Goal: Task Accomplishment & Management: Use online tool/utility

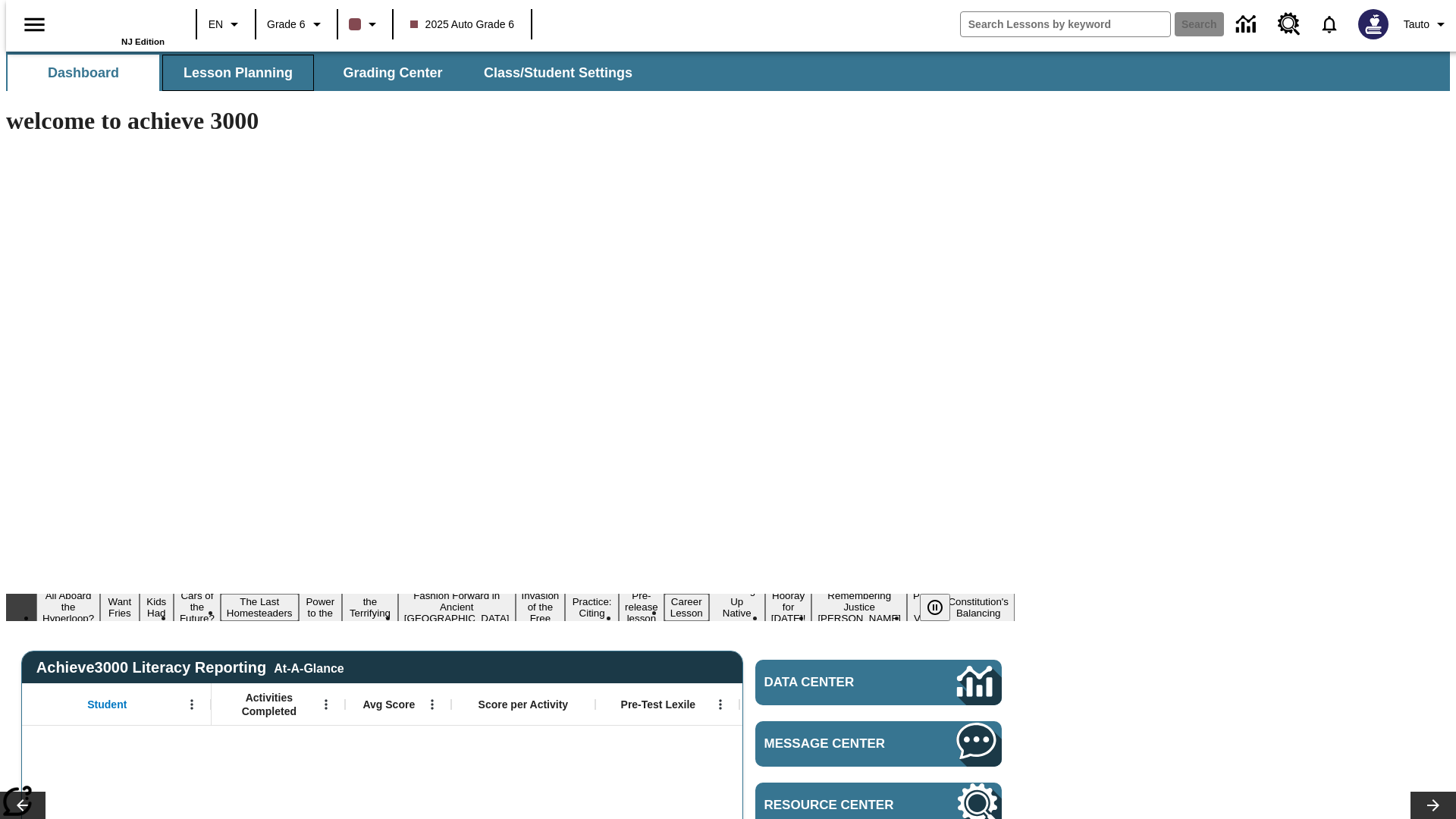
click at [232, 72] on span "Lesson Planning" at bounding box center [238, 73] width 109 height 18
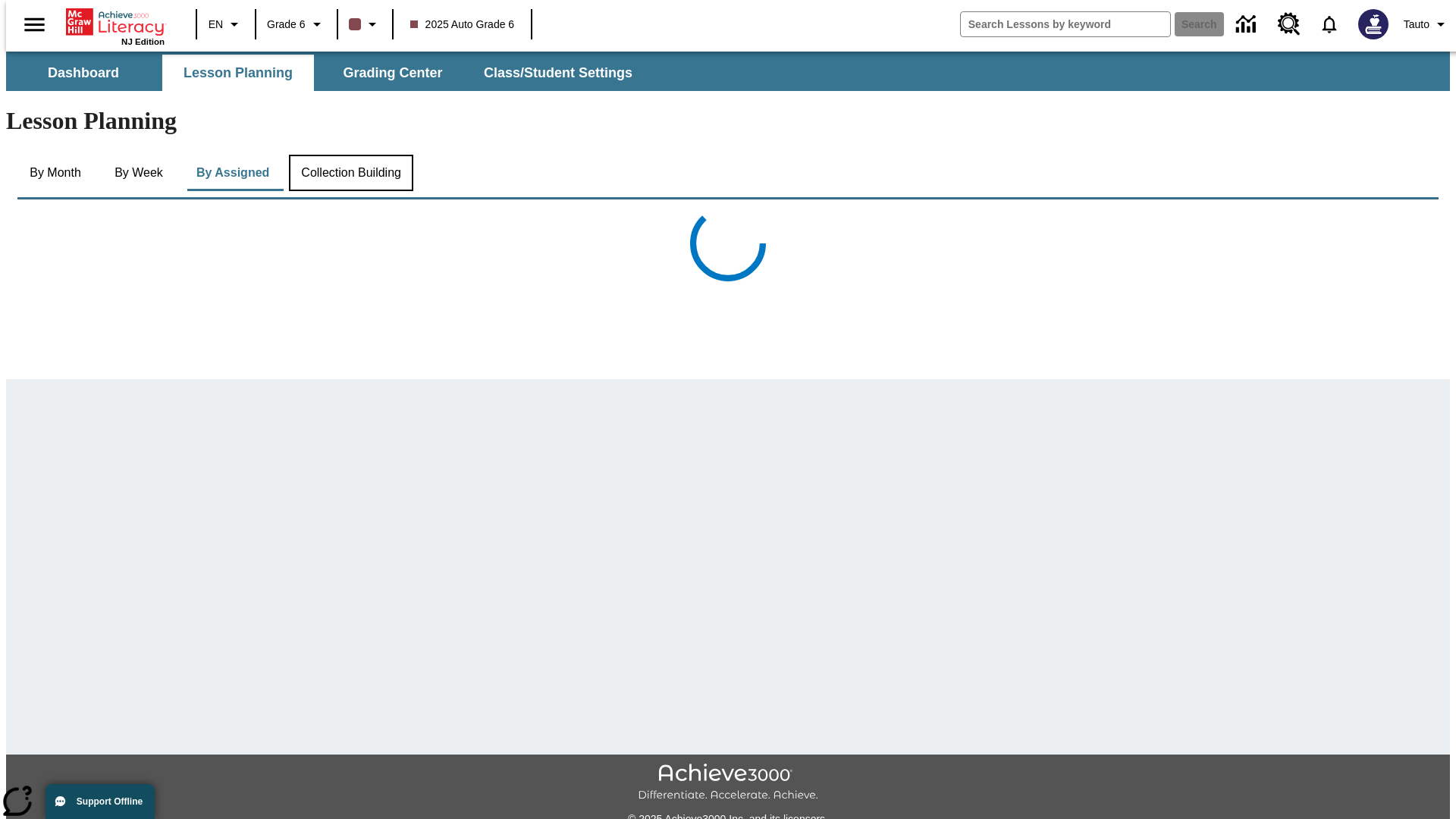
click at [350, 155] on button "Collection Building" at bounding box center [351, 173] width 124 height 37
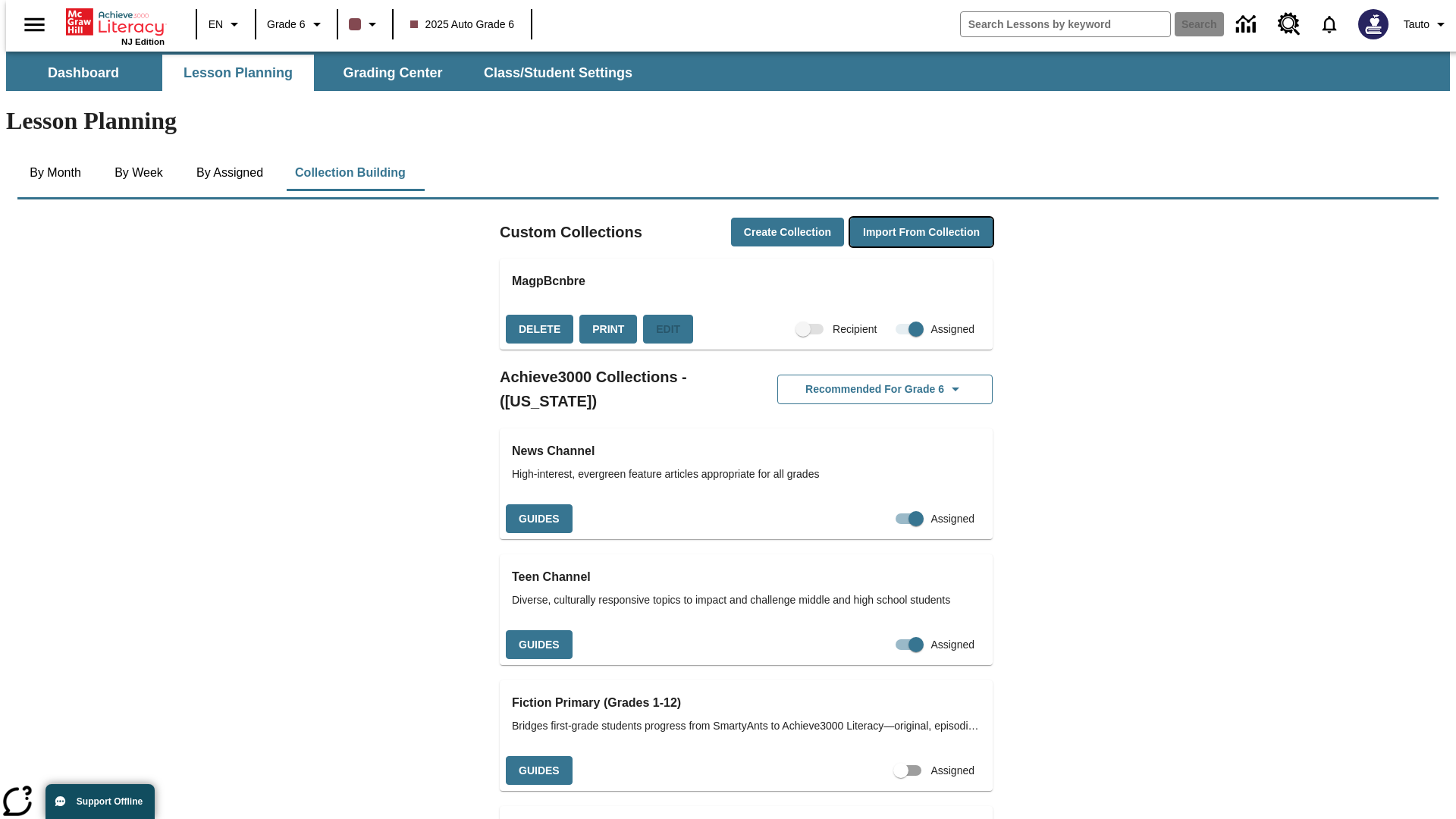
click at [896, 217] on button "Import from Collection" at bounding box center [921, 232] width 143 height 30
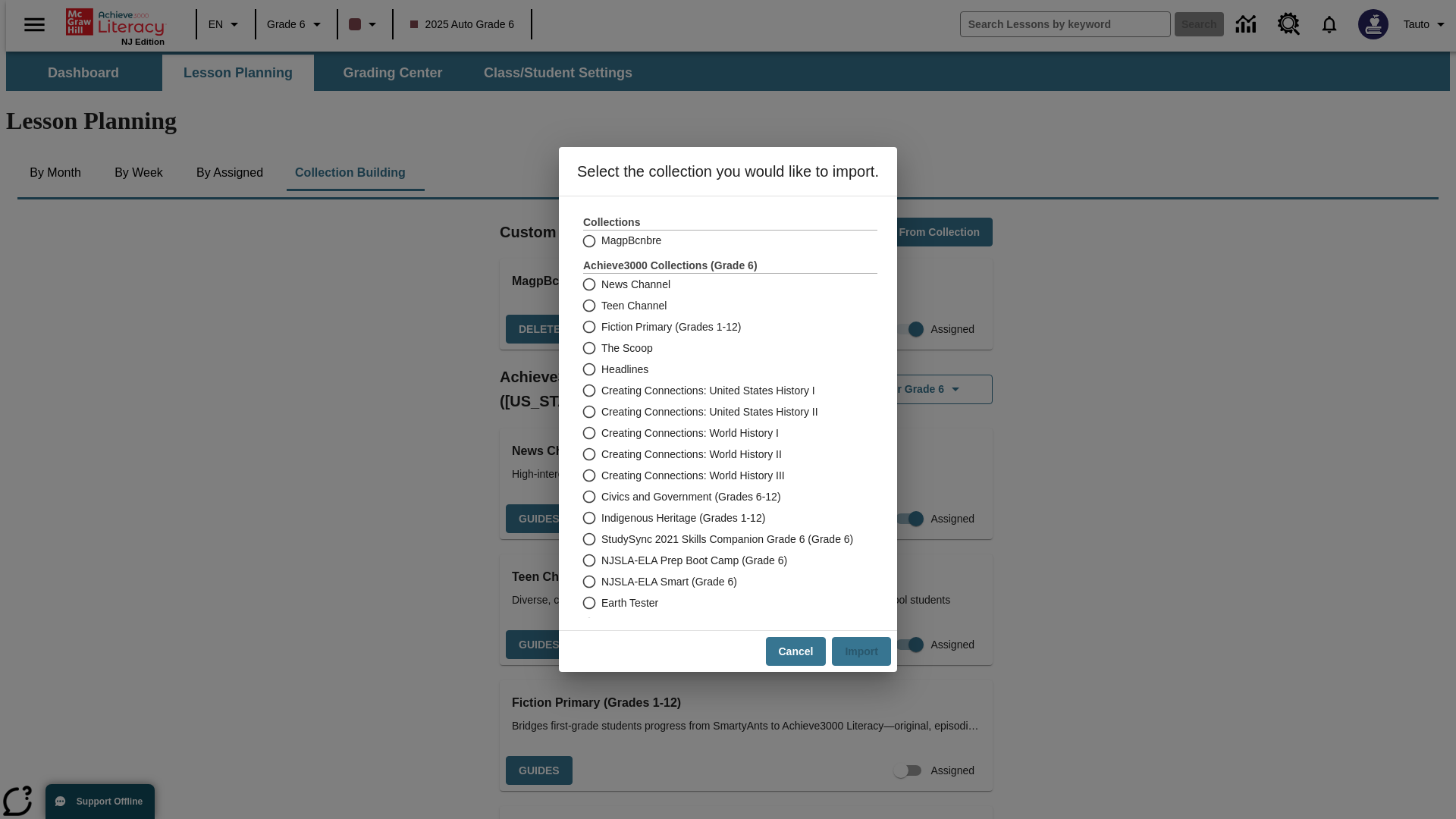
click at [714, 369] on label "Headlines" at bounding box center [720, 369] width 290 height 21
click at [601, 369] on input "Headlines" at bounding box center [588, 369] width 27 height 21
radio input "true"
click at [869, 651] on button "Import" at bounding box center [861, 651] width 59 height 30
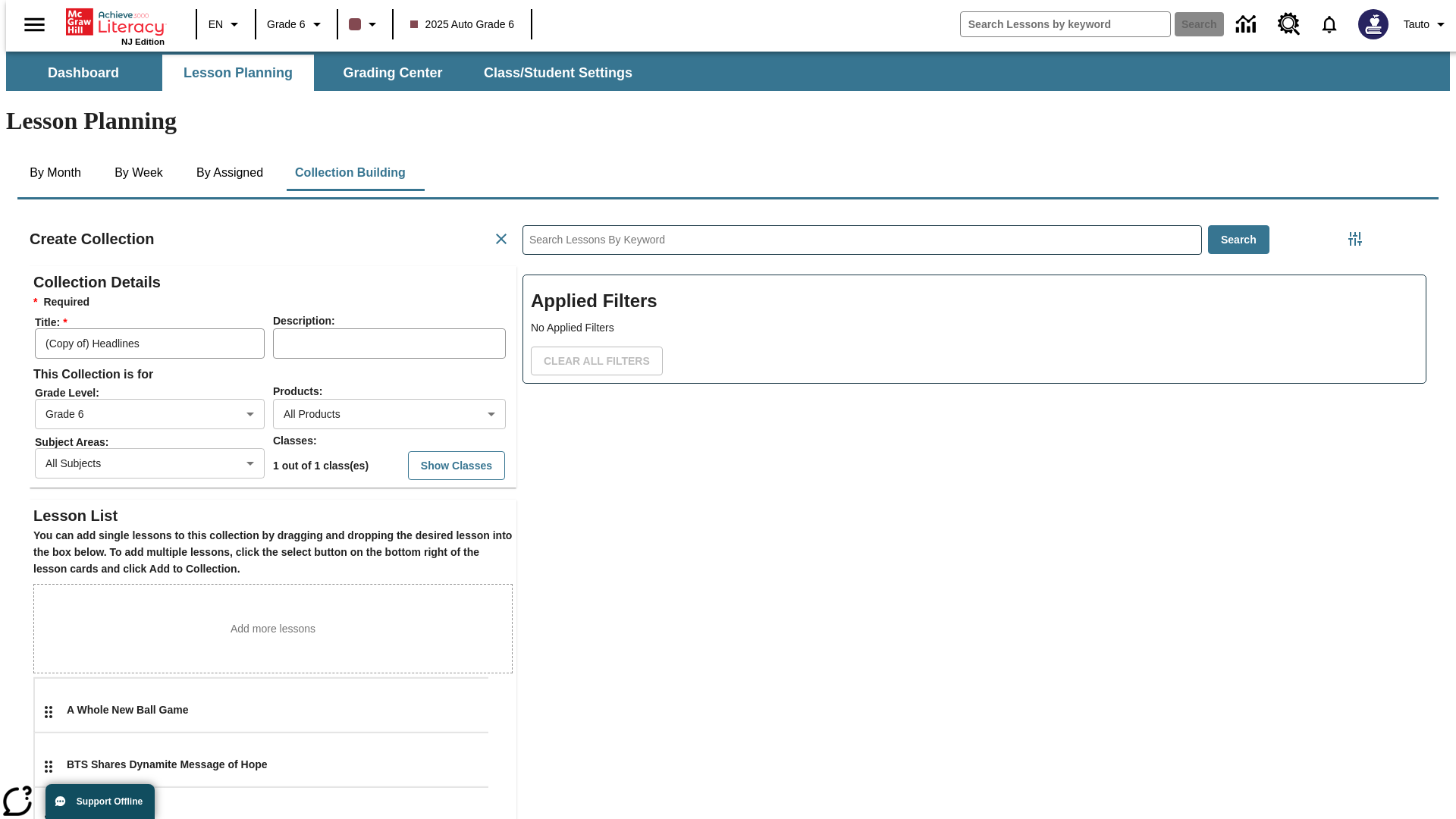
scroll to position [304, 455]
type input "BGJgvUNZFS"
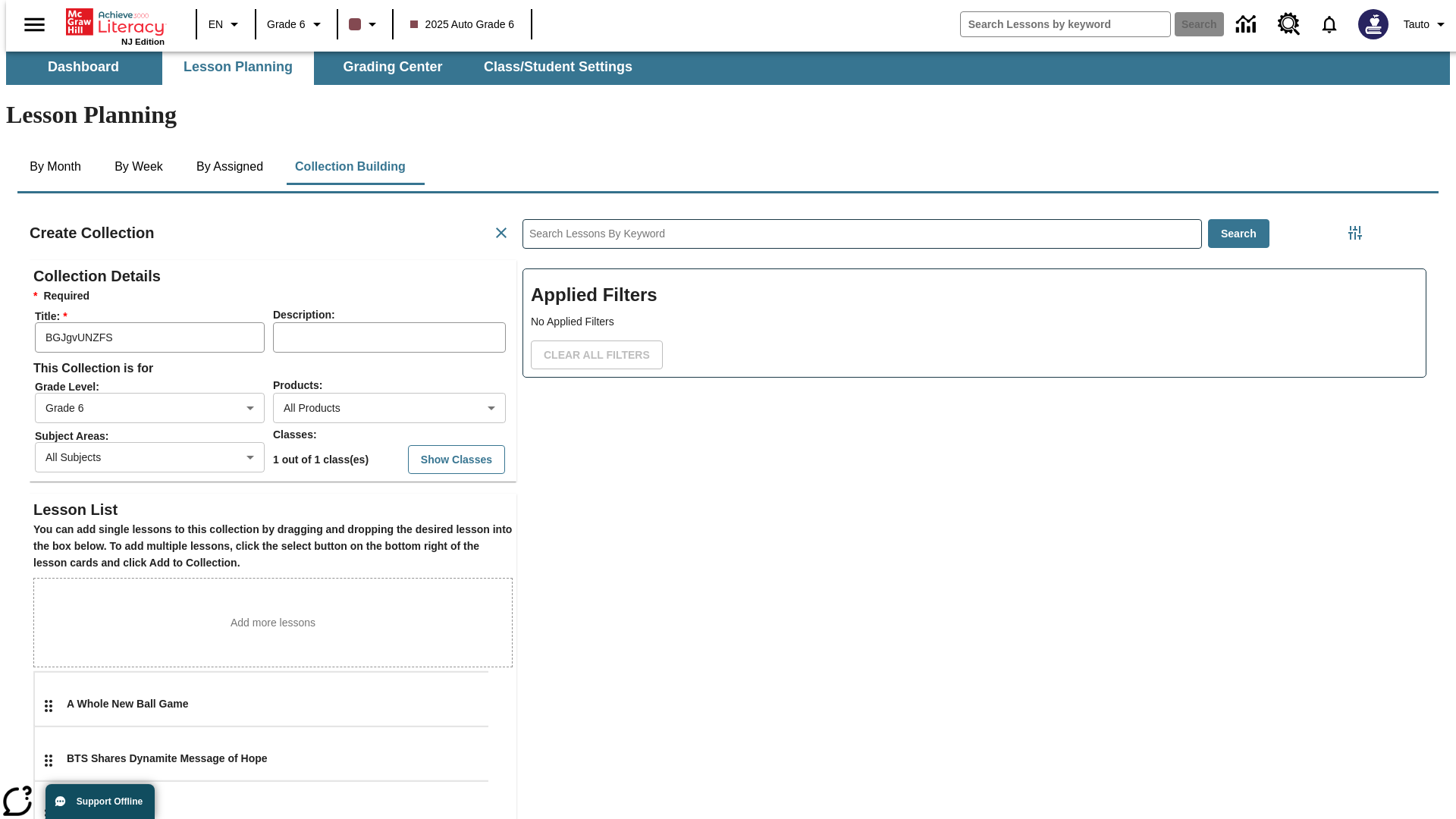
type input "2"
click at [359, 798] on body "Skip to main content NJ Edition EN Grade 6 2025 Auto Grade 6 Search 0 Tauto Das…" at bounding box center [728, 521] width 1444 height 951
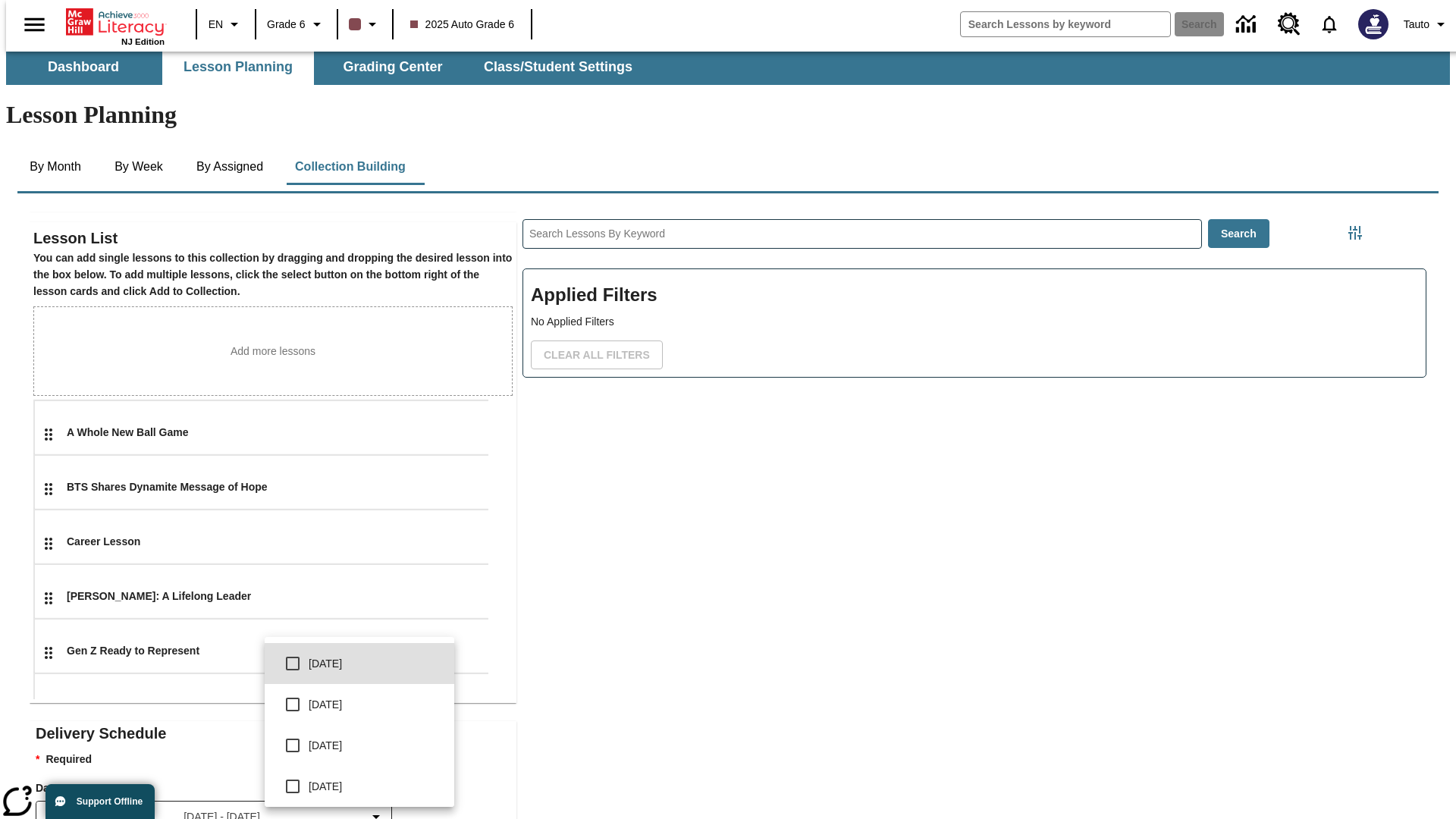
click at [293, 705] on input "checkbox" at bounding box center [293, 705] width 32 height 32
checkbox input "true"
type input "1"
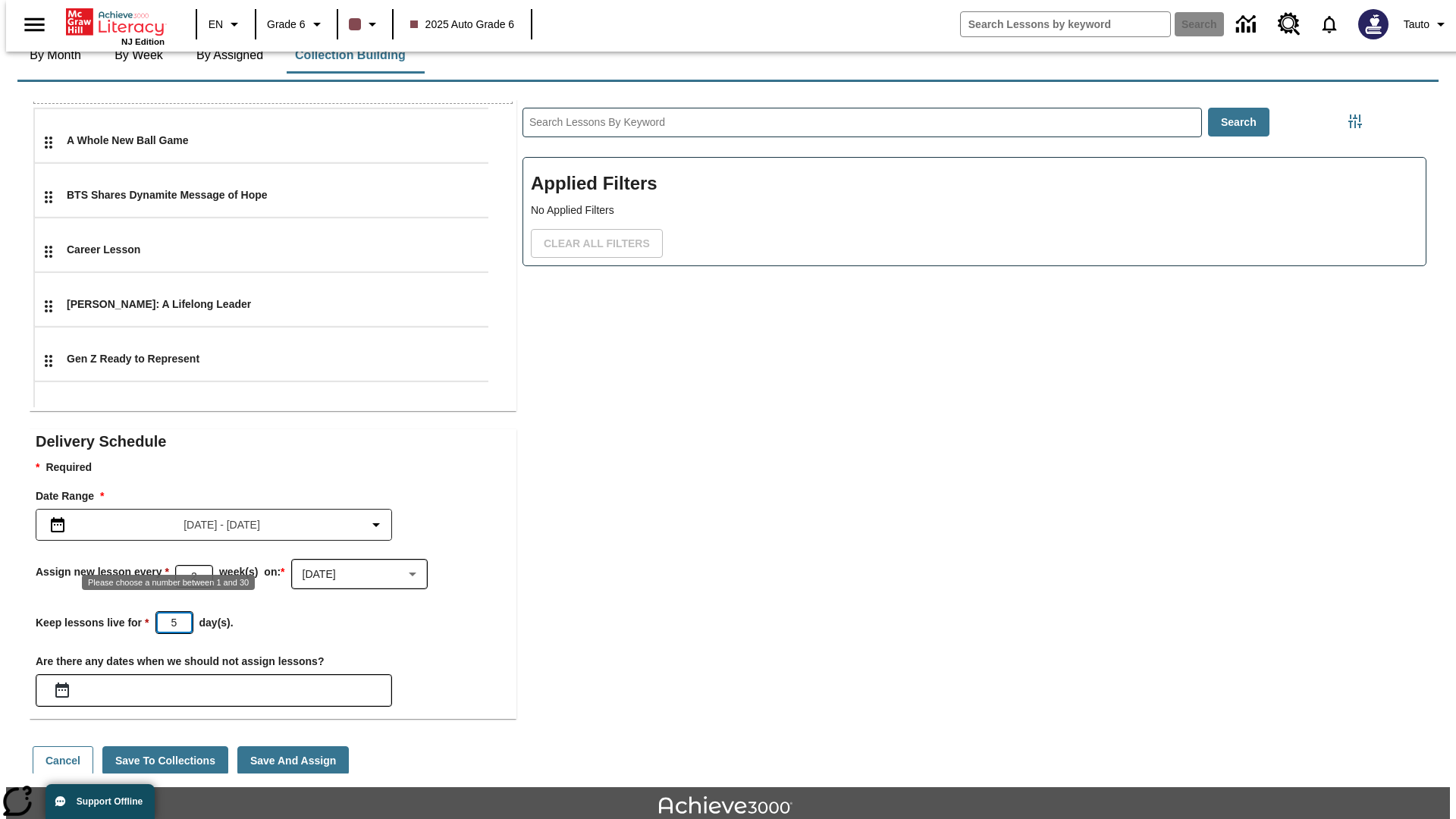
scroll to position [455, 0]
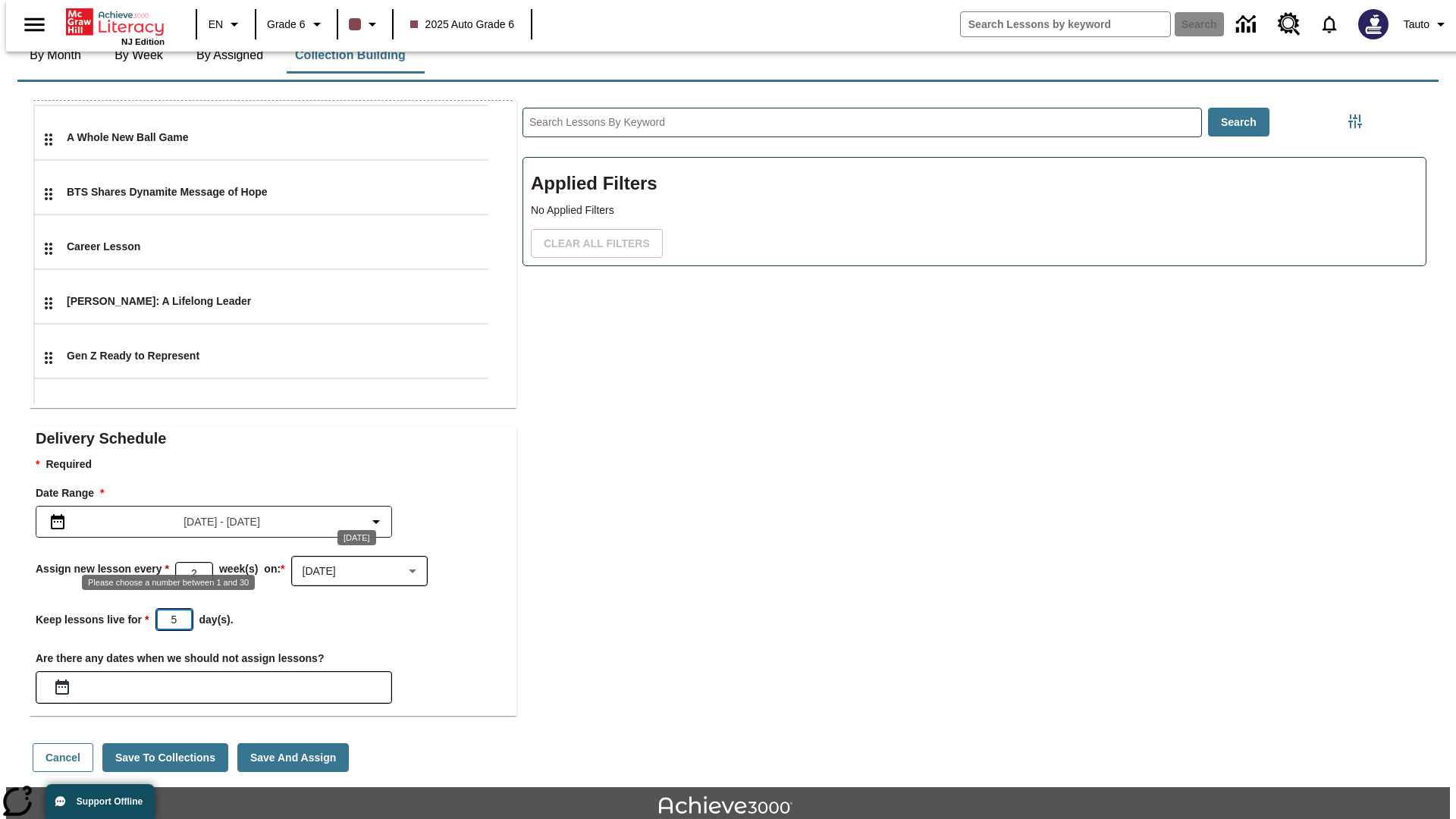
type input "5"
click at [282, 744] on button "Save And Assign" at bounding box center [293, 758] width 111 height 30
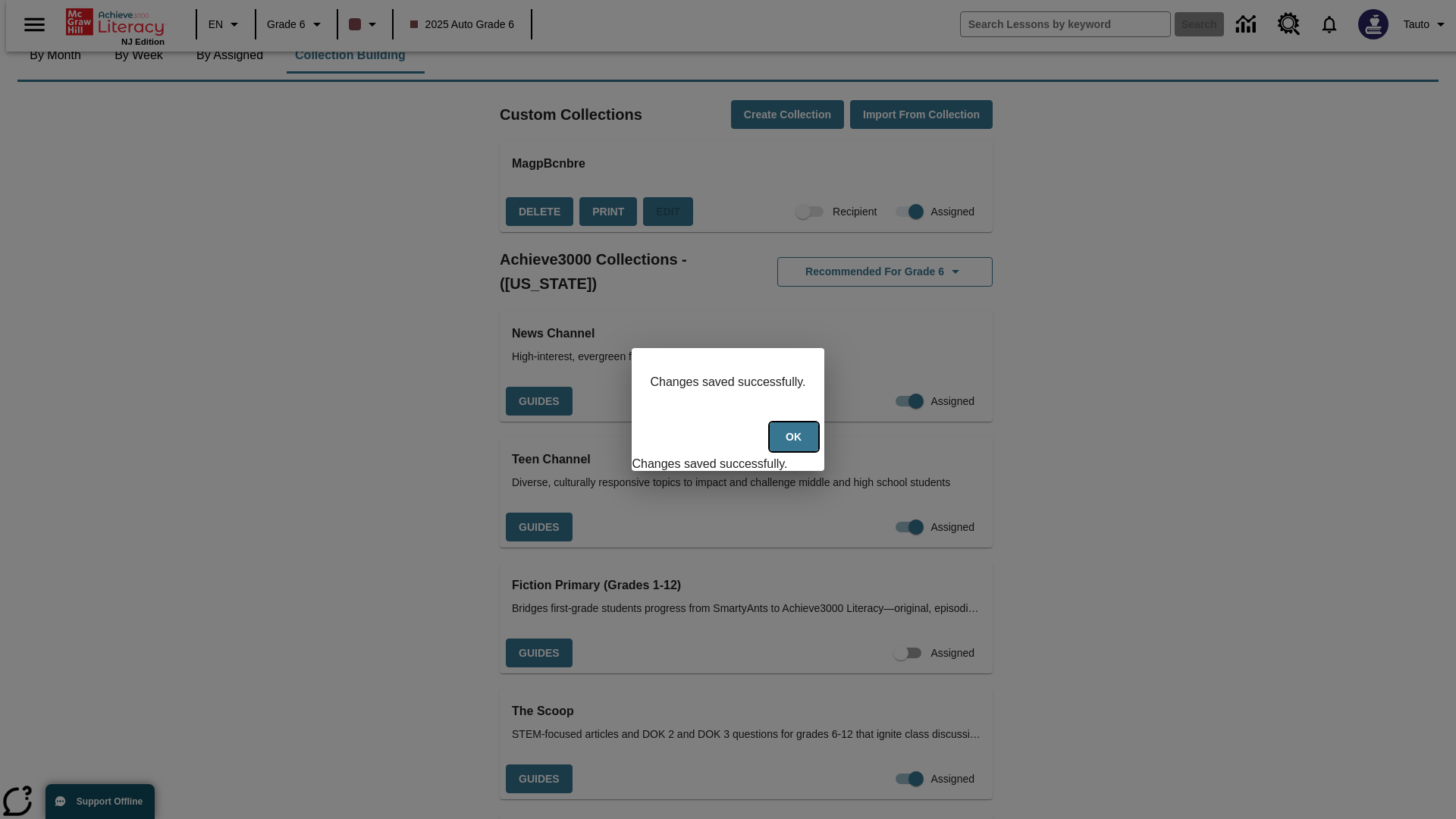
click at [794, 445] on button "Ok" at bounding box center [794, 437] width 49 height 30
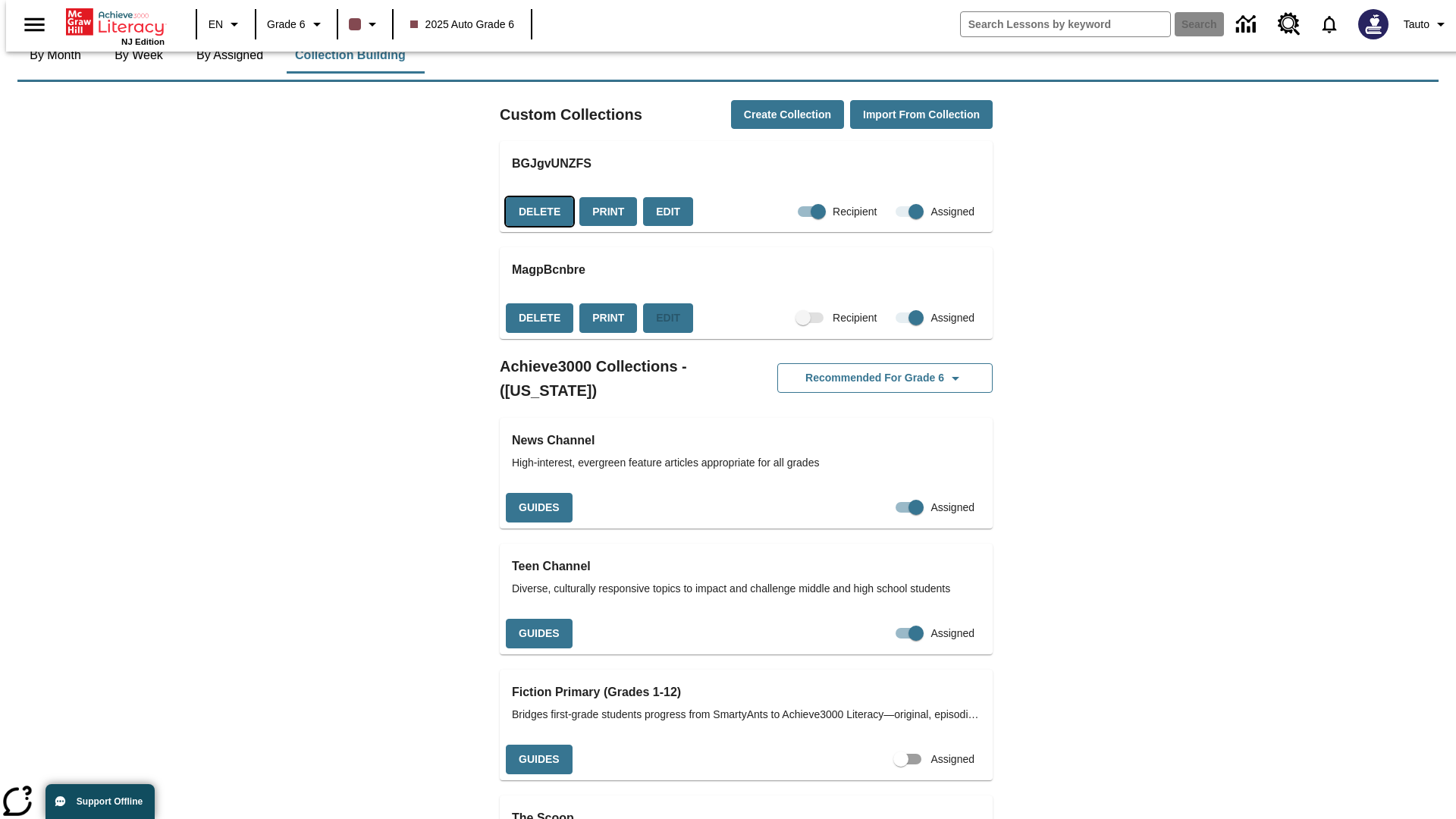
click at [537, 198] on button "Delete" at bounding box center [539, 212] width 68 height 30
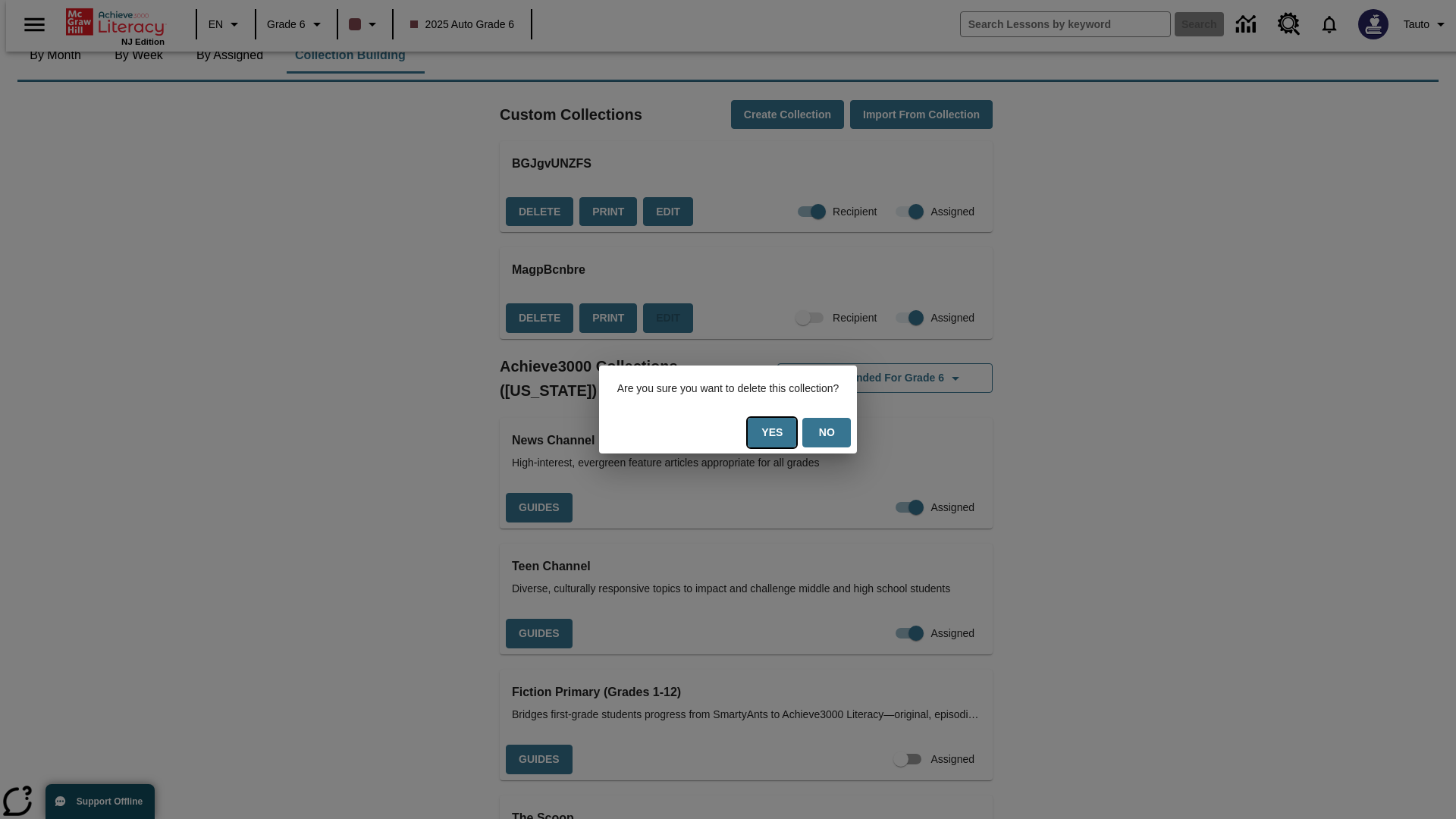
click at [778, 432] on button "Yes" at bounding box center [772, 432] width 49 height 30
